Goal: Use online tool/utility: Utilize a website feature to perform a specific function

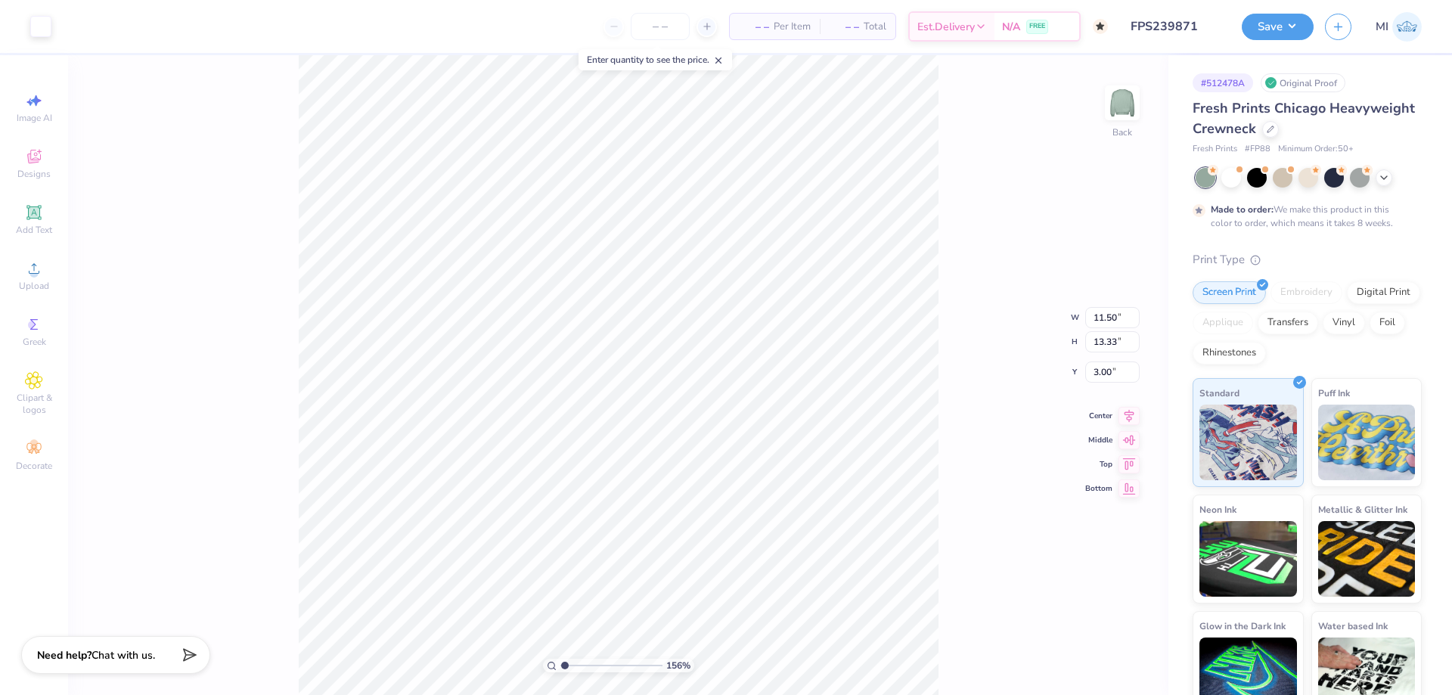
type input "1"
drag, startPoint x: 568, startPoint y: 666, endPoint x: 550, endPoint y: 663, distance: 18.4
click at [560, 663] on input "range" at bounding box center [611, 666] width 102 height 14
click at [1118, 116] on img at bounding box center [1122, 103] width 61 height 61
click at [29, 287] on span "Upload" at bounding box center [34, 286] width 30 height 12
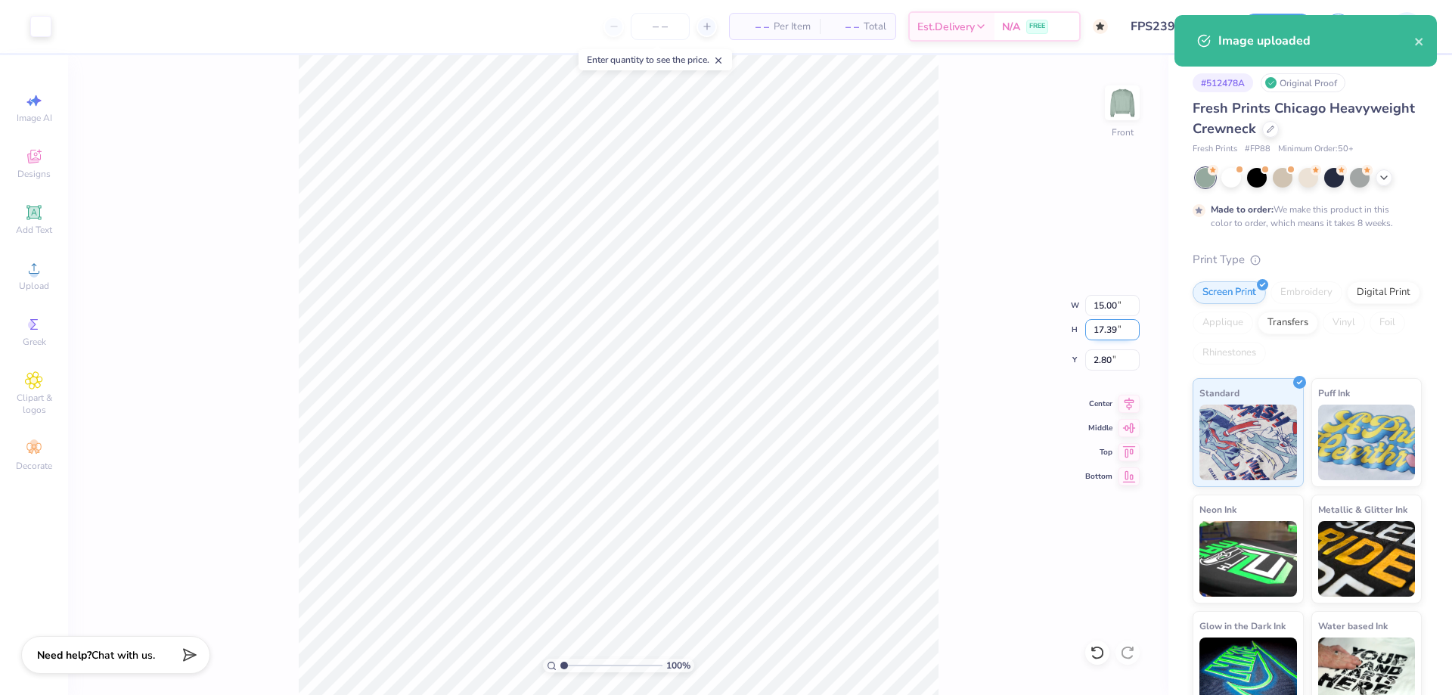
click at [1116, 327] on input "17.39" at bounding box center [1112, 329] width 54 height 21
click at [1116, 327] on input "1" at bounding box center [1112, 329] width 54 height 21
type input "15"
type input "12.94"
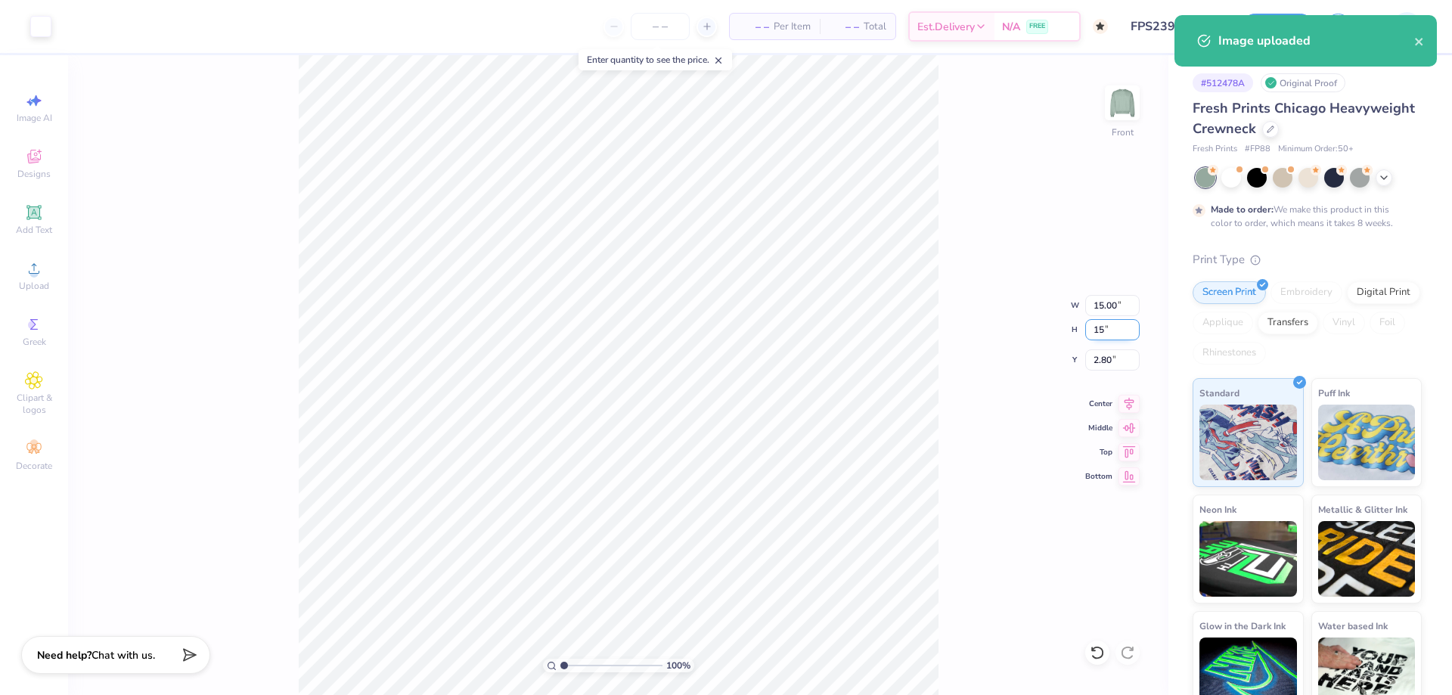
type input "15.00"
click at [1113, 360] on input "4.00" at bounding box center [1112, 359] width 54 height 21
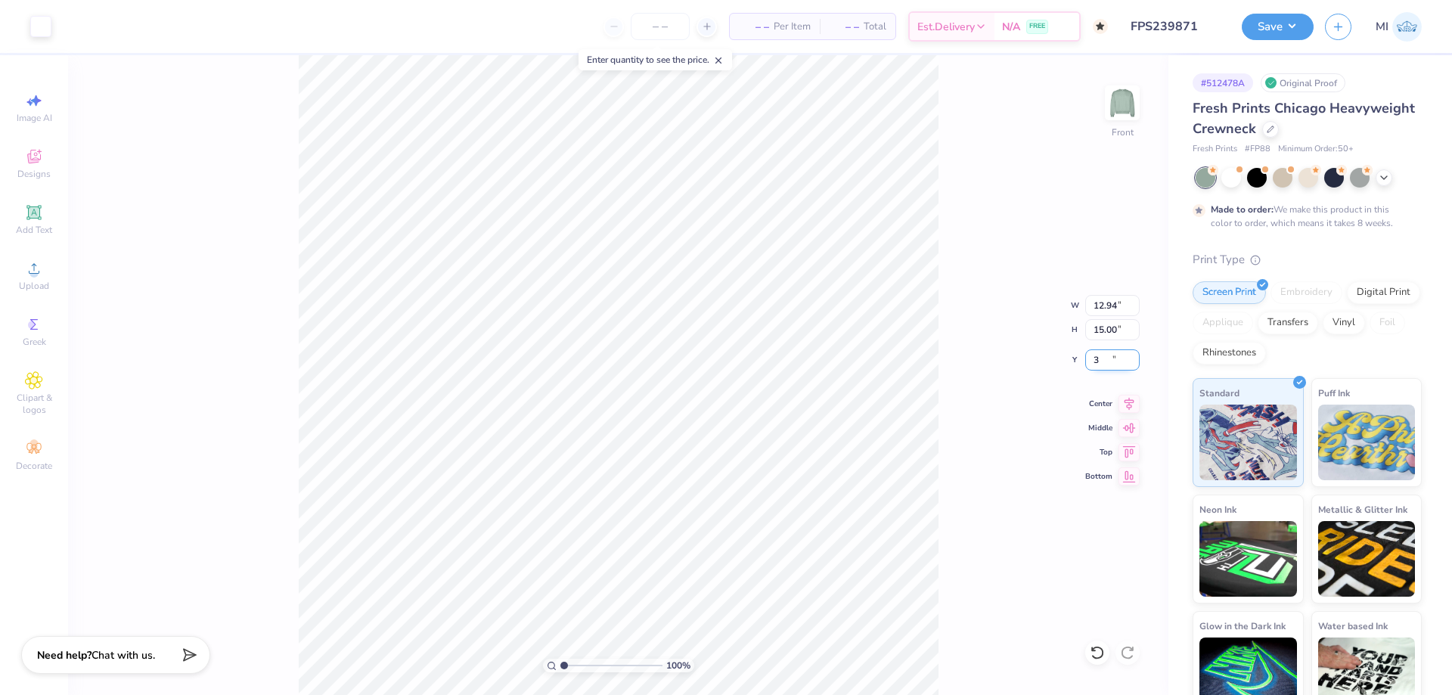
click at [1113, 360] on input "3" at bounding box center [1112, 359] width 54 height 21
type input "3.00"
drag, startPoint x: 1119, startPoint y: 309, endPoint x: 1069, endPoint y: 306, distance: 50.0
click at [1085, 306] on input "12.94" at bounding box center [1112, 305] width 54 height 21
type input "12.50"
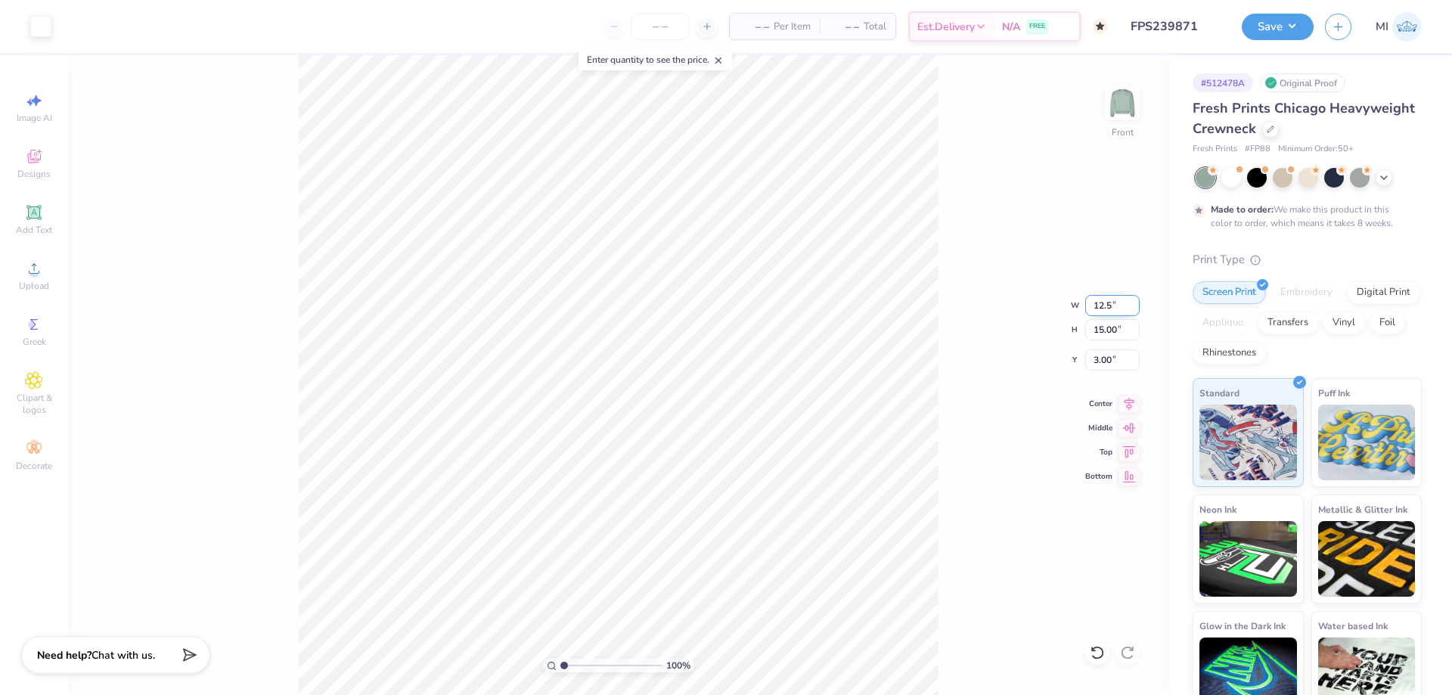
type input "14.49"
drag, startPoint x: 1114, startPoint y: 362, endPoint x: 1065, endPoint y: 361, distance: 49.2
click at [1085, 361] on input "3.25" at bounding box center [1112, 359] width 54 height 21
type input "3.00"
click at [1117, 107] on img at bounding box center [1122, 103] width 61 height 61
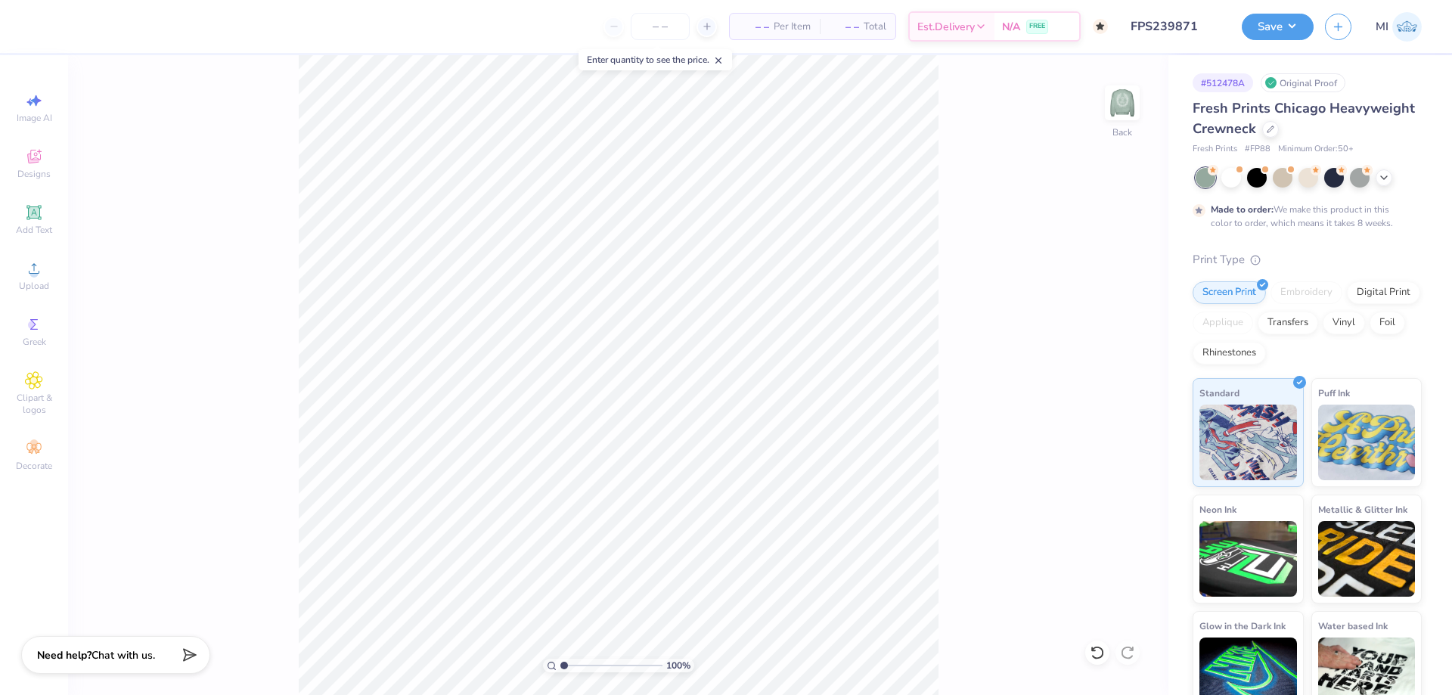
click at [1137, 72] on div "100 % Back" at bounding box center [618, 375] width 1100 height 640
click at [1131, 101] on img at bounding box center [1122, 103] width 61 height 61
type input "1"
drag, startPoint x: 579, startPoint y: 663, endPoint x: 526, endPoint y: 672, distance: 53.6
click at [560, 672] on input "range" at bounding box center [611, 666] width 102 height 14
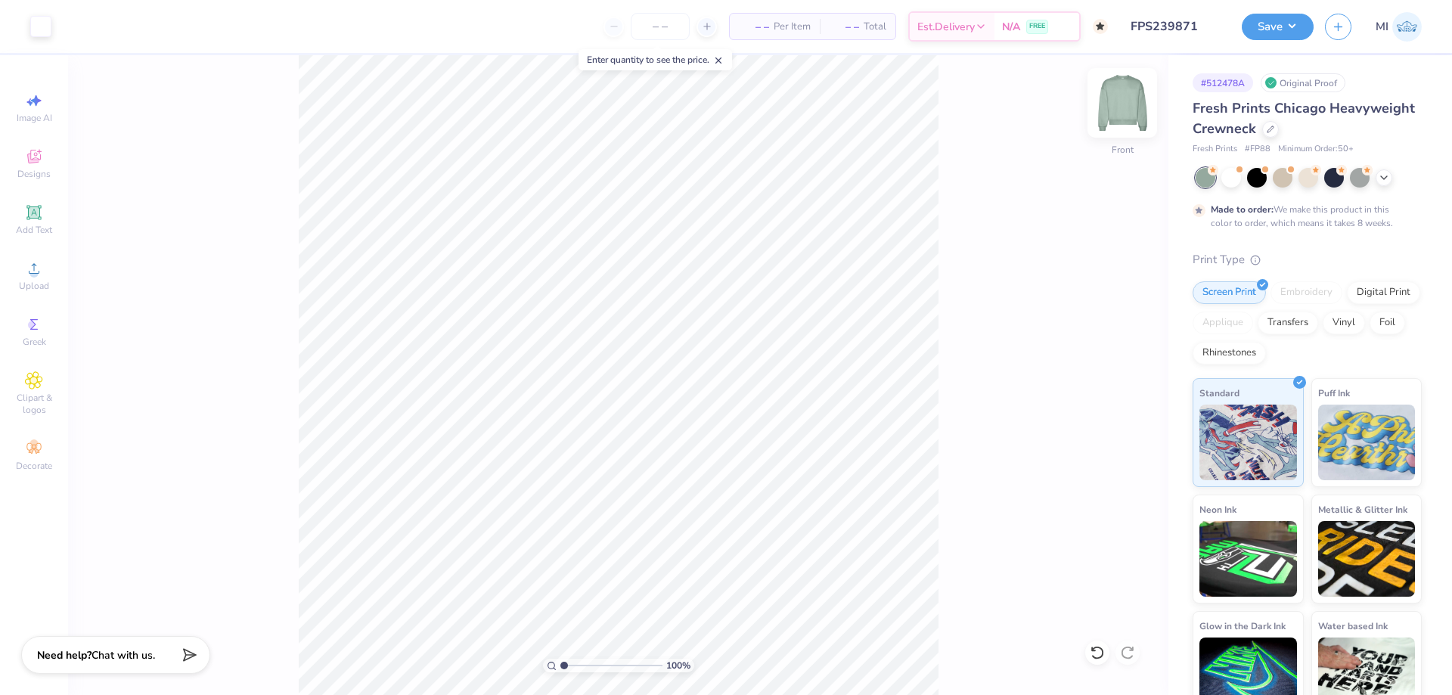
click at [1119, 108] on img at bounding box center [1122, 103] width 61 height 61
click at [29, 271] on icon at bounding box center [34, 268] width 18 height 18
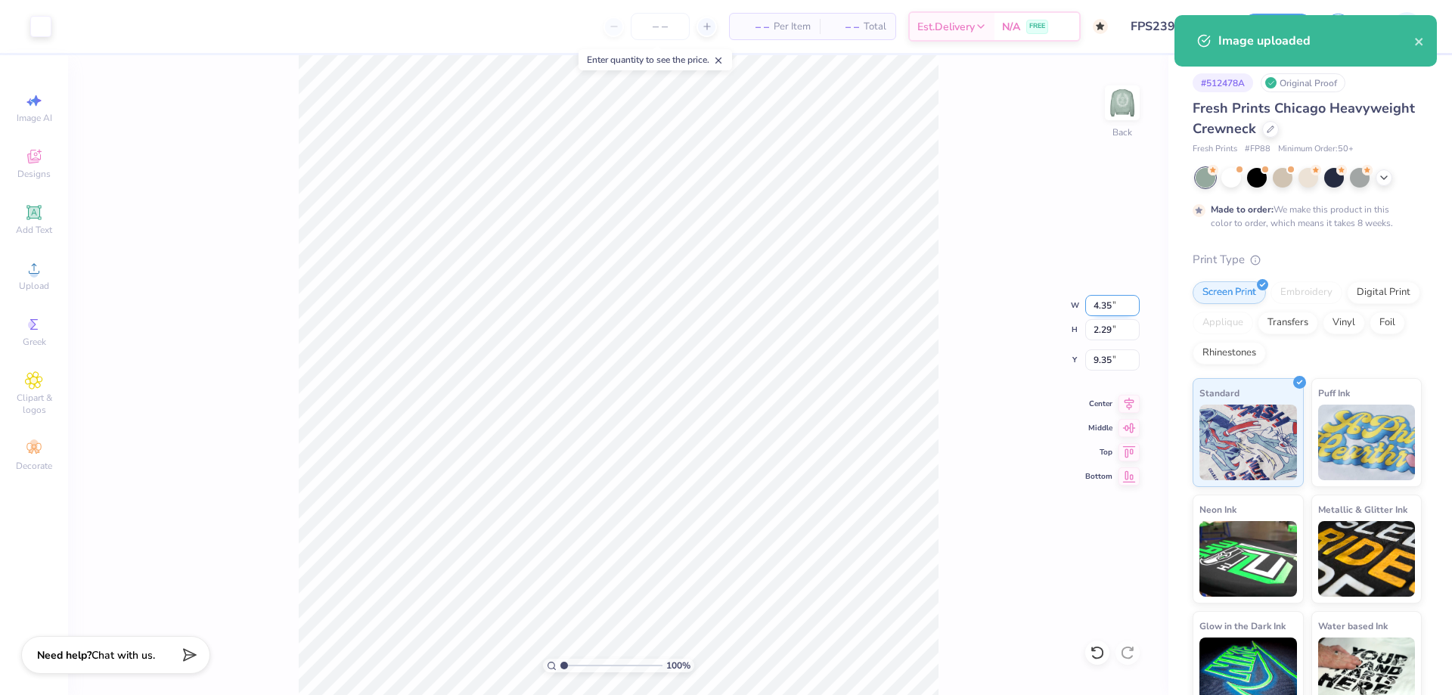
drag, startPoint x: 1114, startPoint y: 306, endPoint x: 1054, endPoint y: 306, distance: 59.7
click at [1085, 306] on input "4.35" at bounding box center [1112, 305] width 54 height 21
type input "3.50"
type input "1.84"
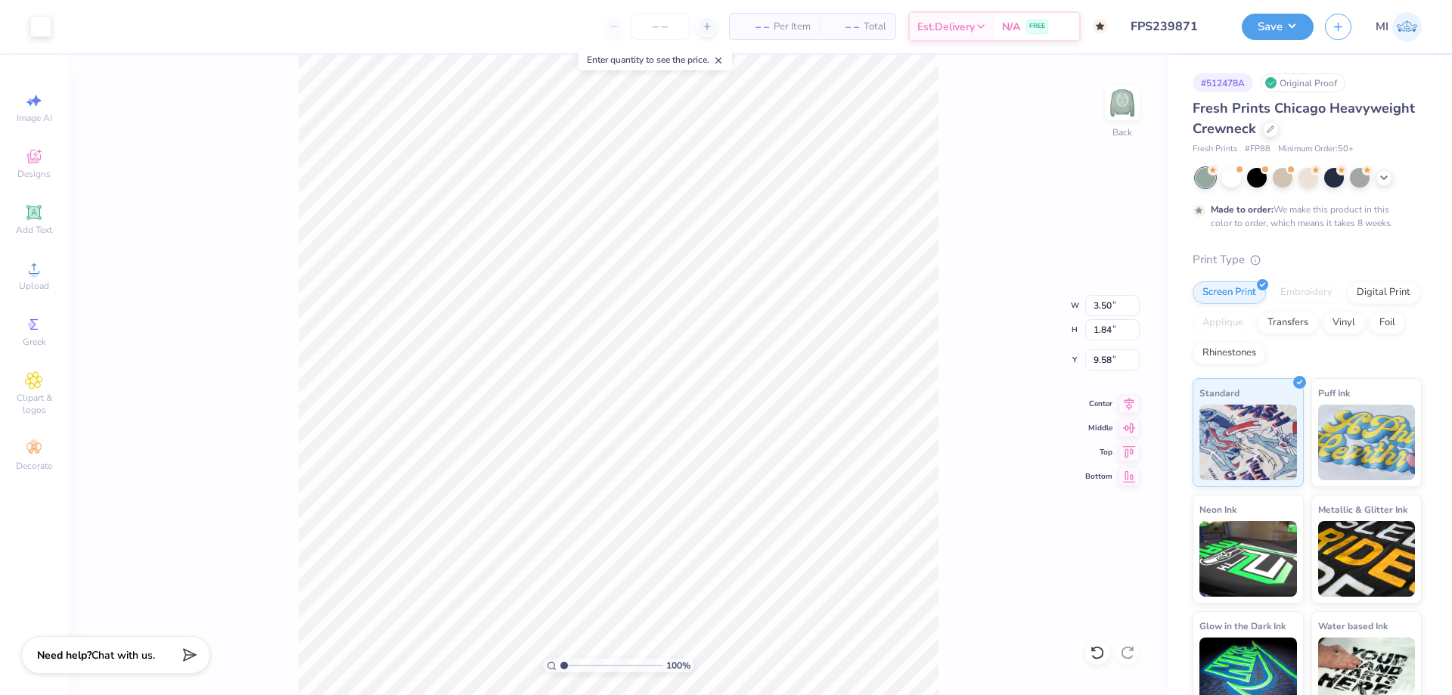
type input "3.00"
click at [1270, 42] on div "Save MI" at bounding box center [1347, 26] width 210 height 53
click at [1285, 36] on button "Save" at bounding box center [1278, 24] width 72 height 26
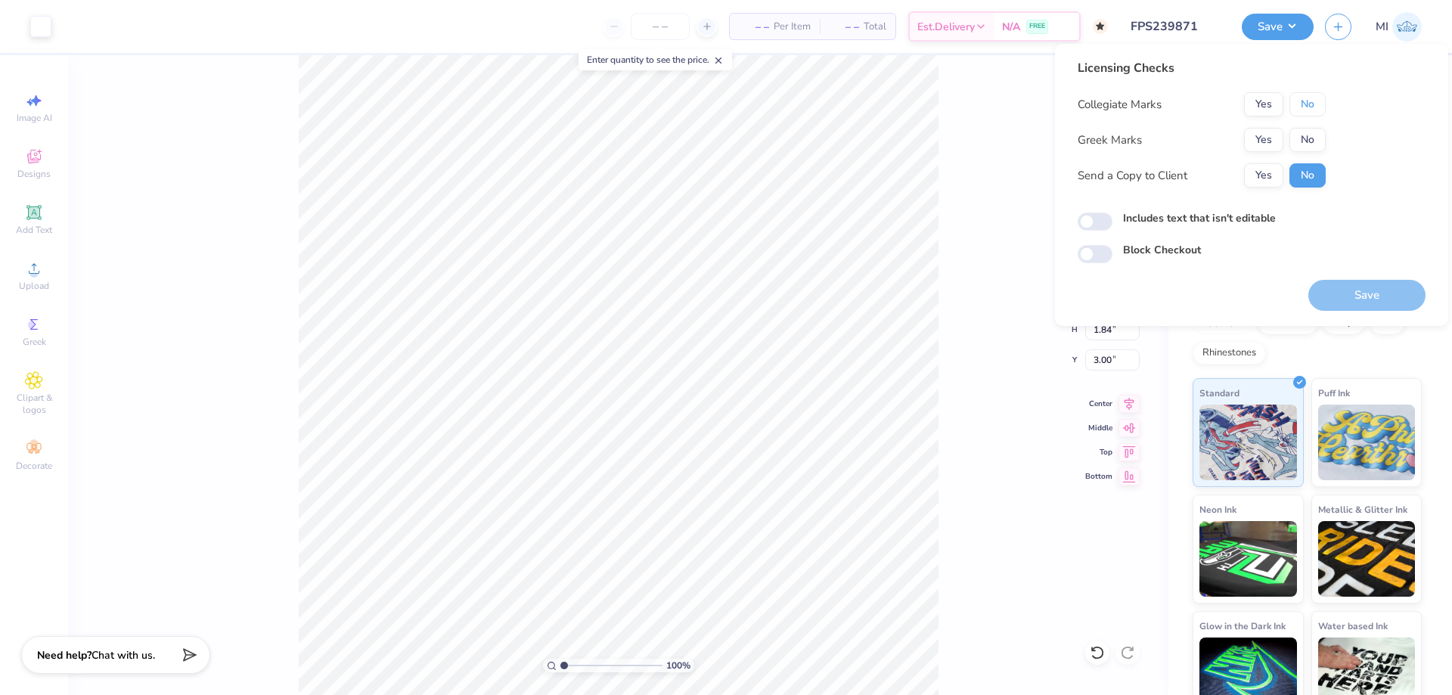
drag, startPoint x: 1305, startPoint y: 104, endPoint x: 1285, endPoint y: 127, distance: 31.1
click at [1305, 105] on button "No" at bounding box center [1307, 104] width 36 height 24
click at [1266, 138] on button "Yes" at bounding box center [1263, 140] width 39 height 24
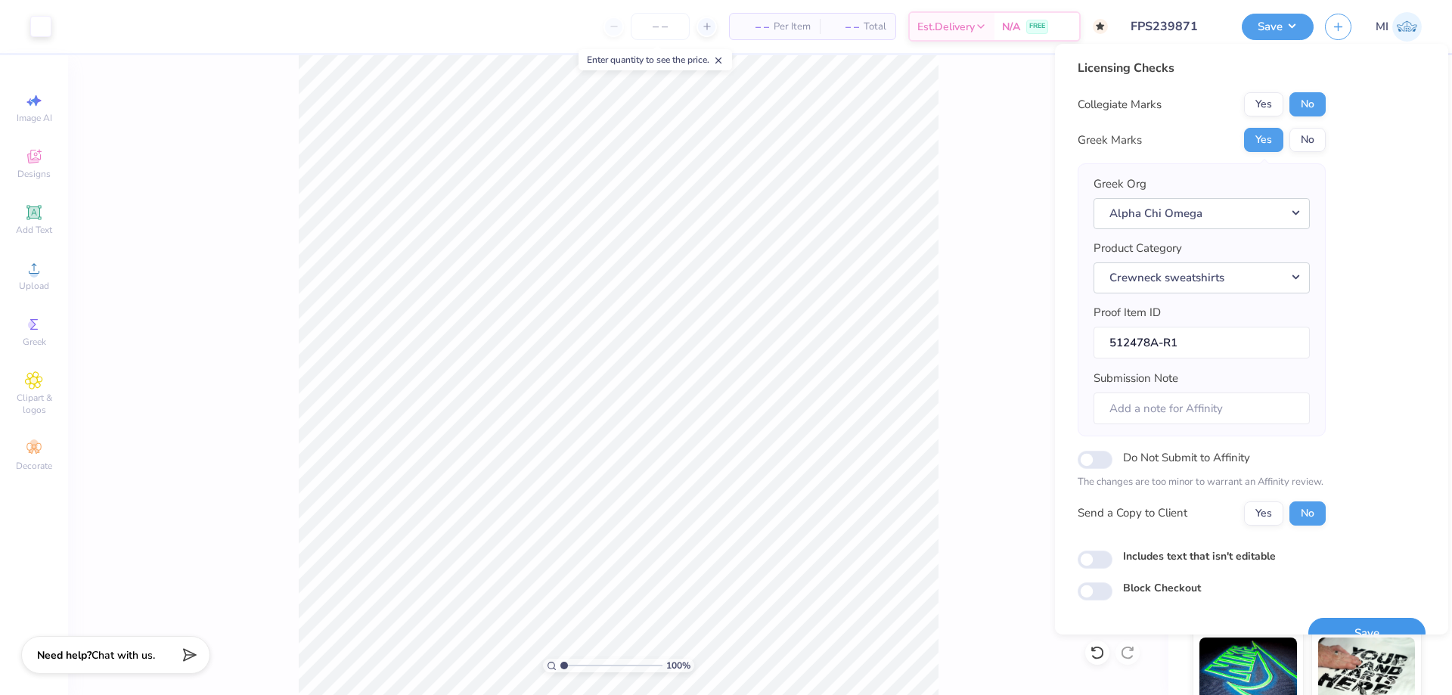
click at [1333, 619] on button "Save" at bounding box center [1366, 633] width 117 height 31
